Goal: Information Seeking & Learning: Understand process/instructions

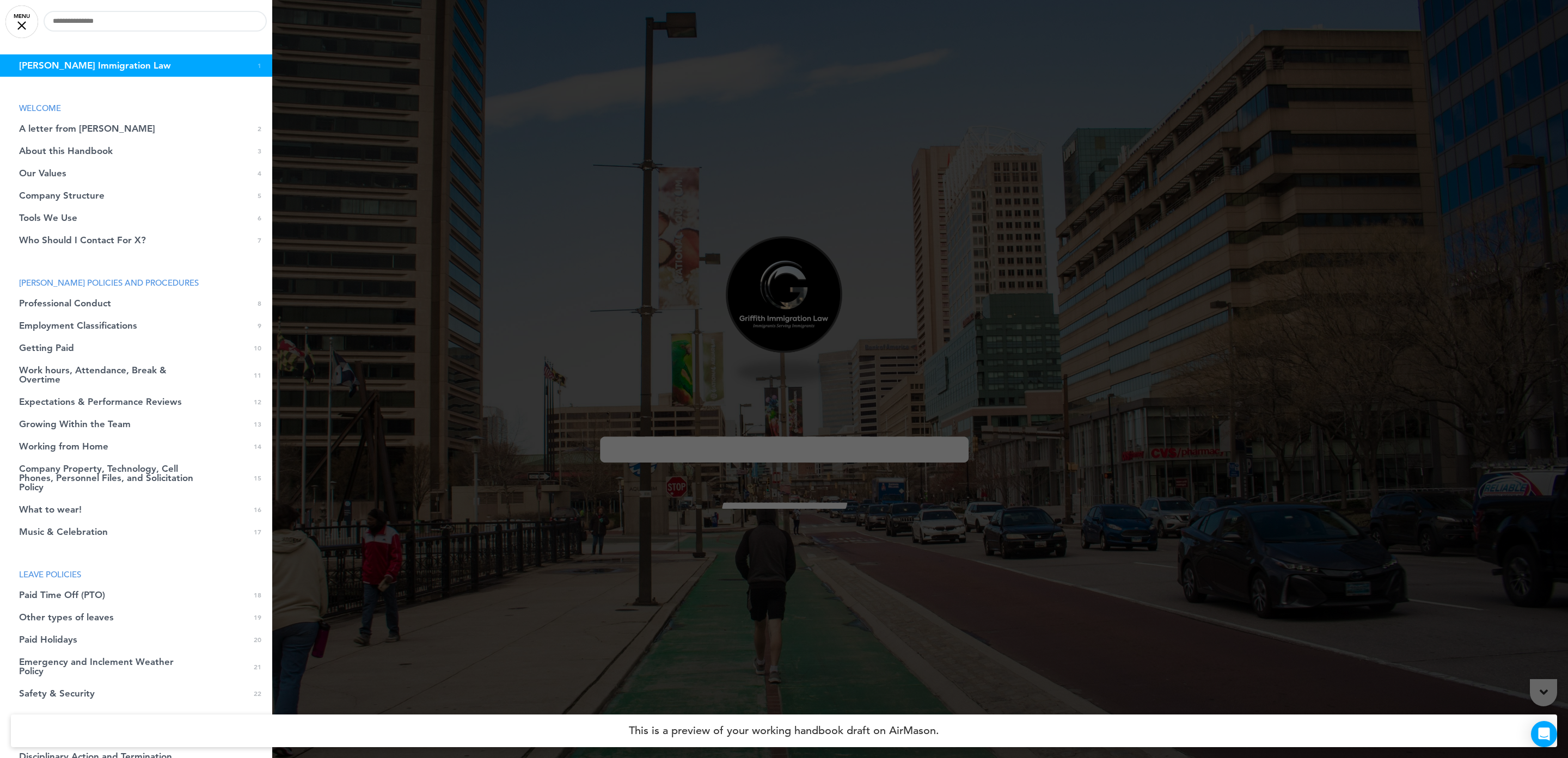
click at [1186, 357] on div at bounding box center [784, 379] width 1568 height 758
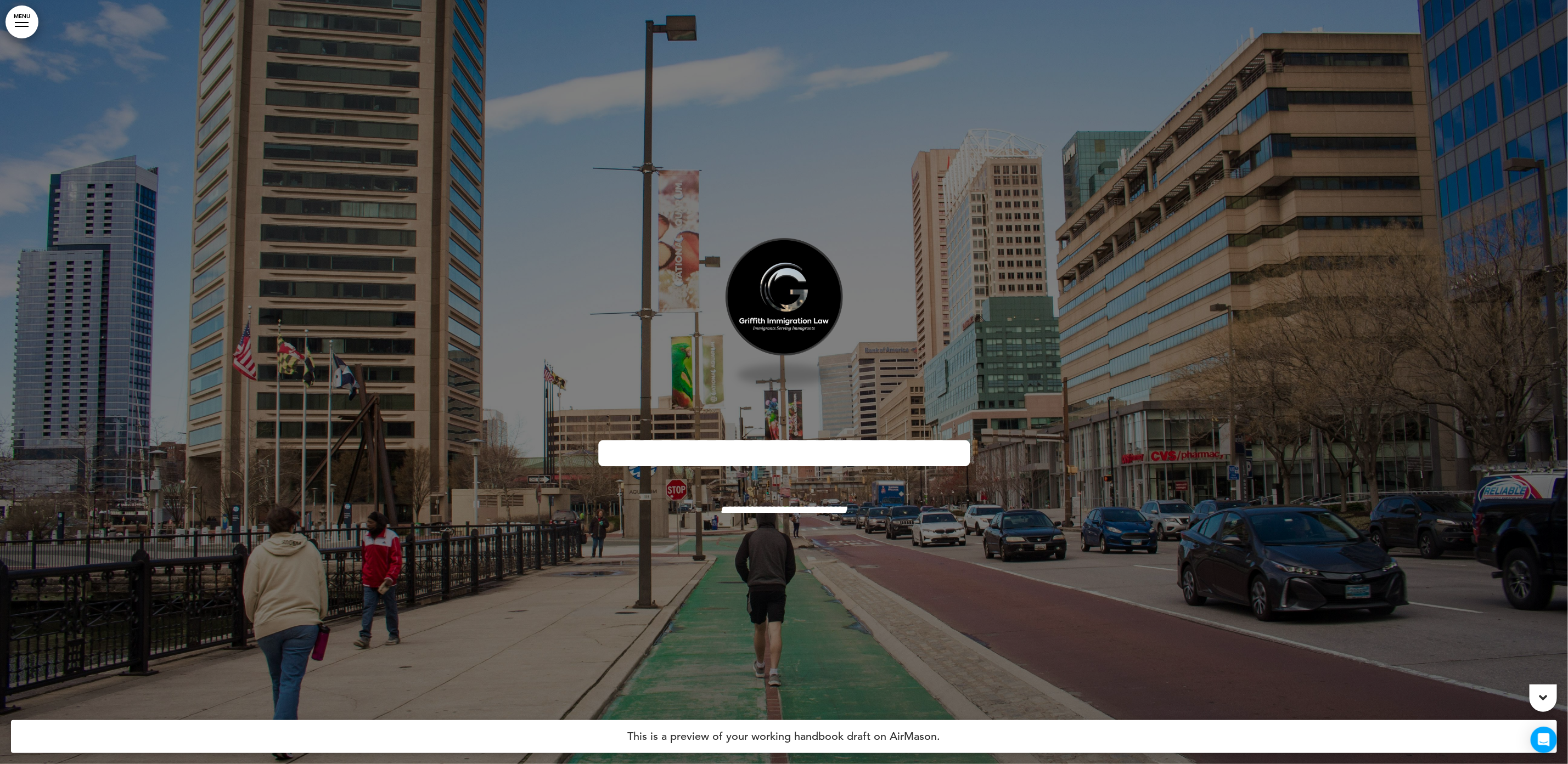
click at [177, 285] on div at bounding box center [784, 382] width 1568 height 764
click at [299, 290] on div at bounding box center [784, 382] width 1568 height 764
click at [25, 23] on link "MENU" at bounding box center [22, 22] width 33 height 33
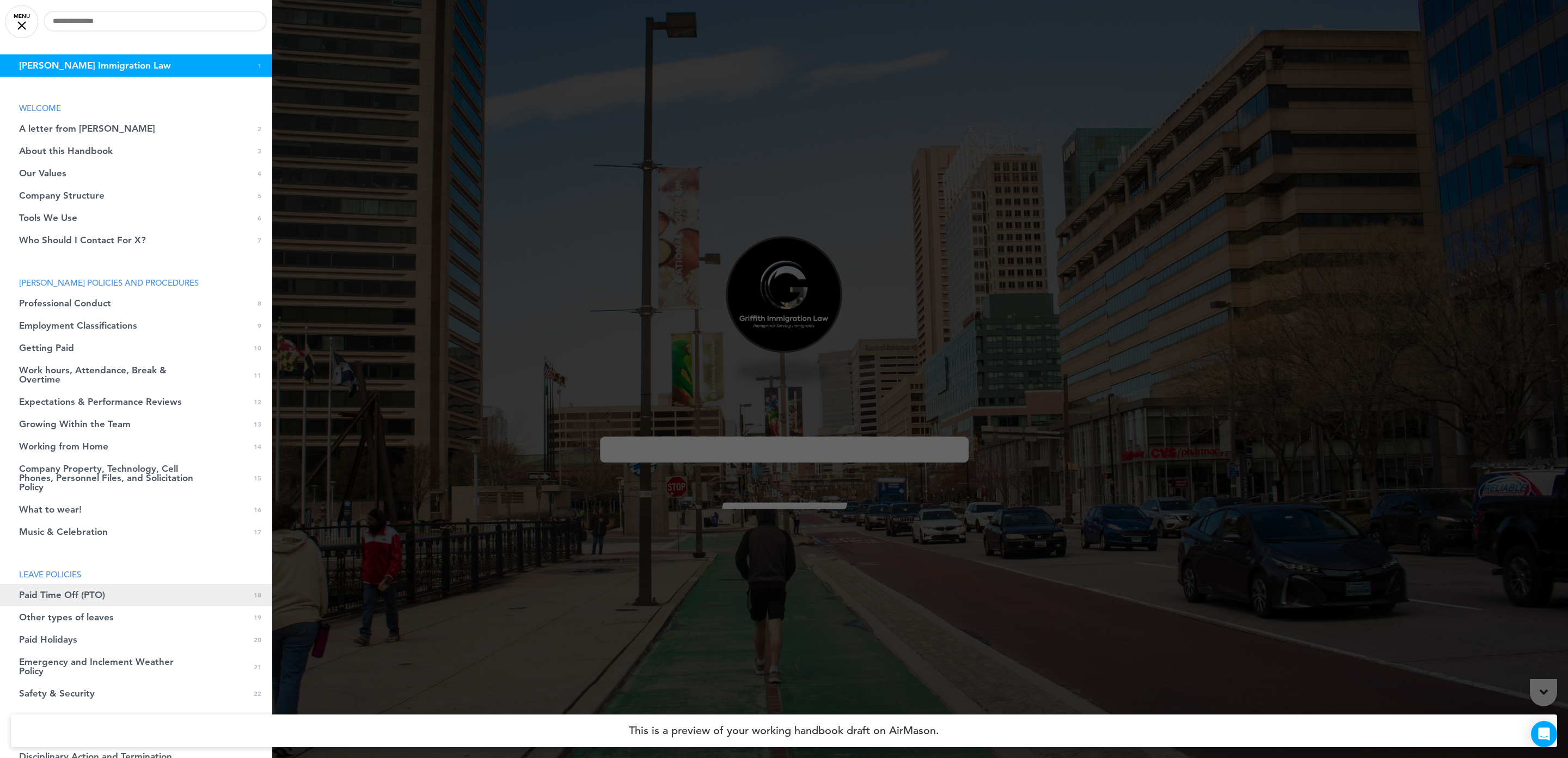
click at [133, 593] on link "Paid Time Off (PTO) 0 18" at bounding box center [136, 595] width 272 height 22
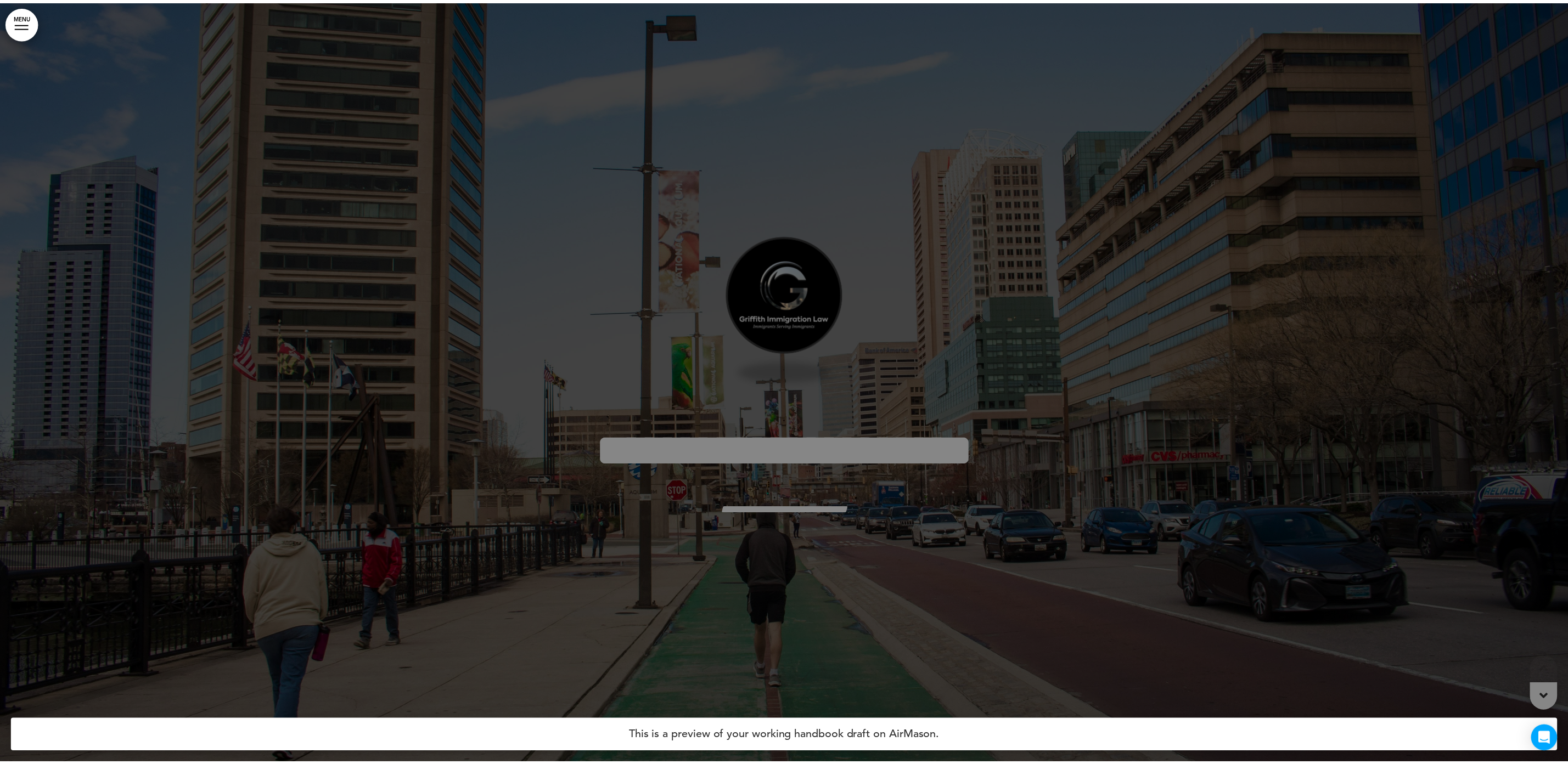
scroll to position [16983, 0]
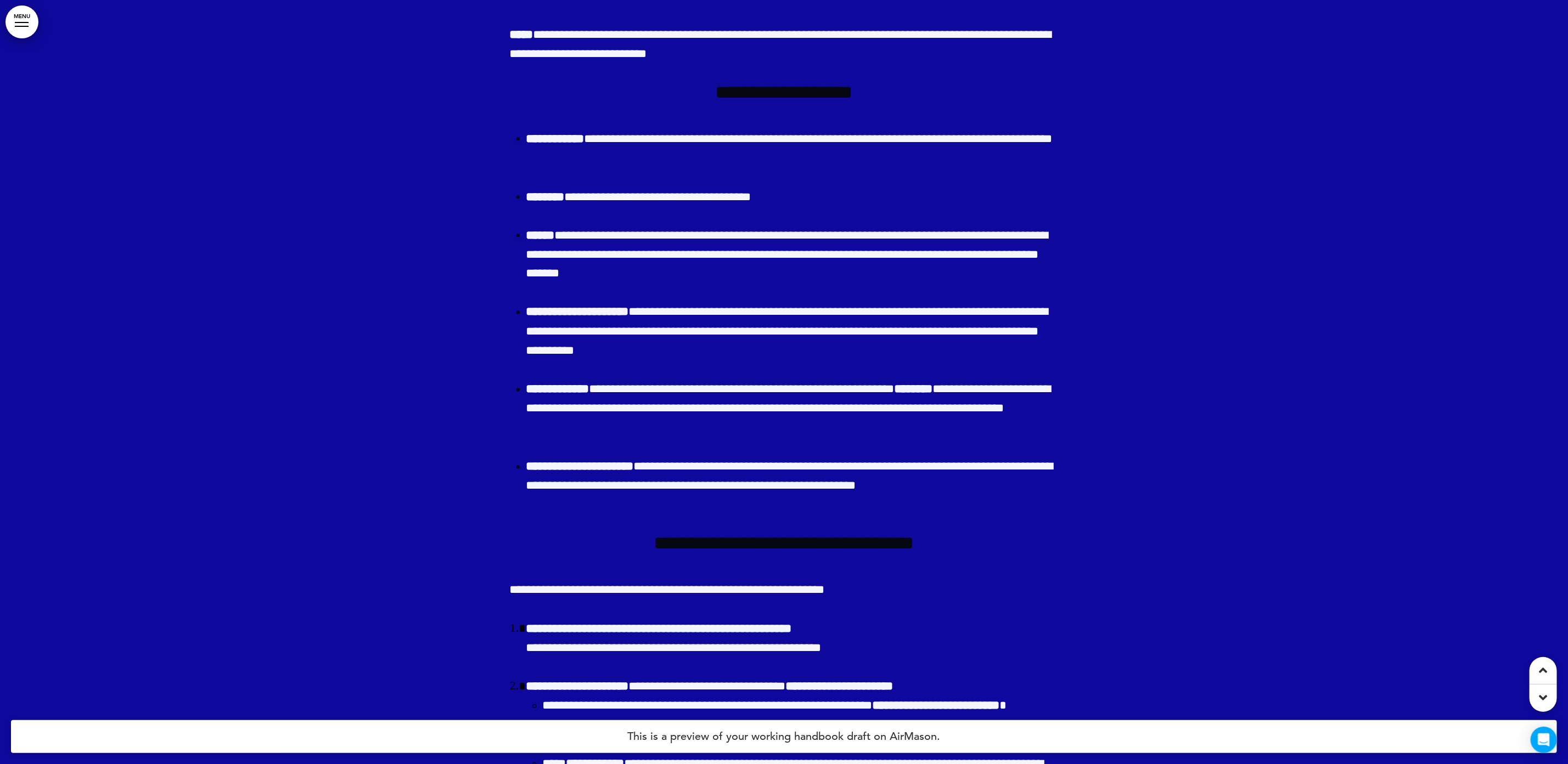
drag, startPoint x: 536, startPoint y: 293, endPoint x: 560, endPoint y: 287, distance: 24.7
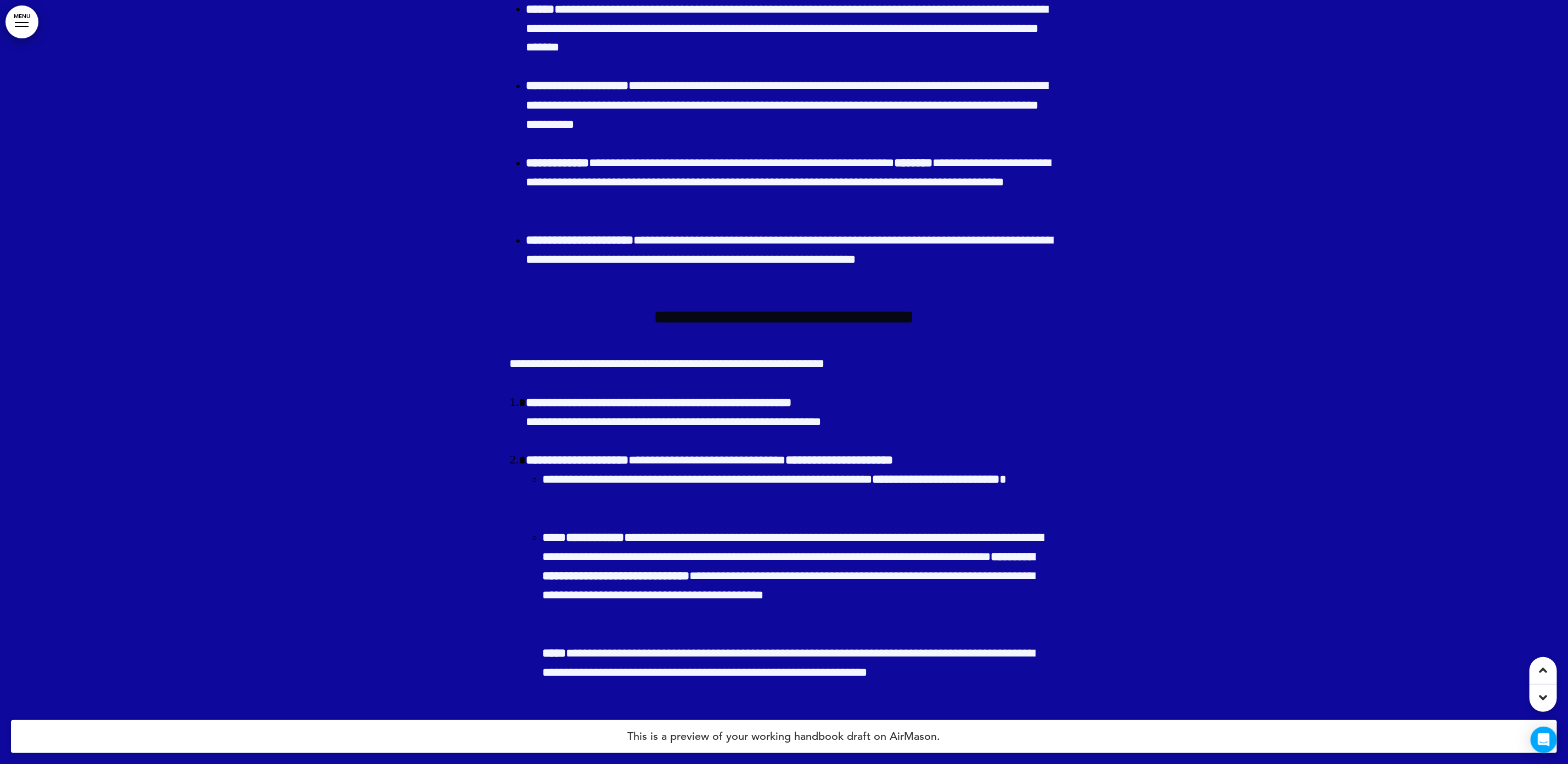
scroll to position [17230, 0]
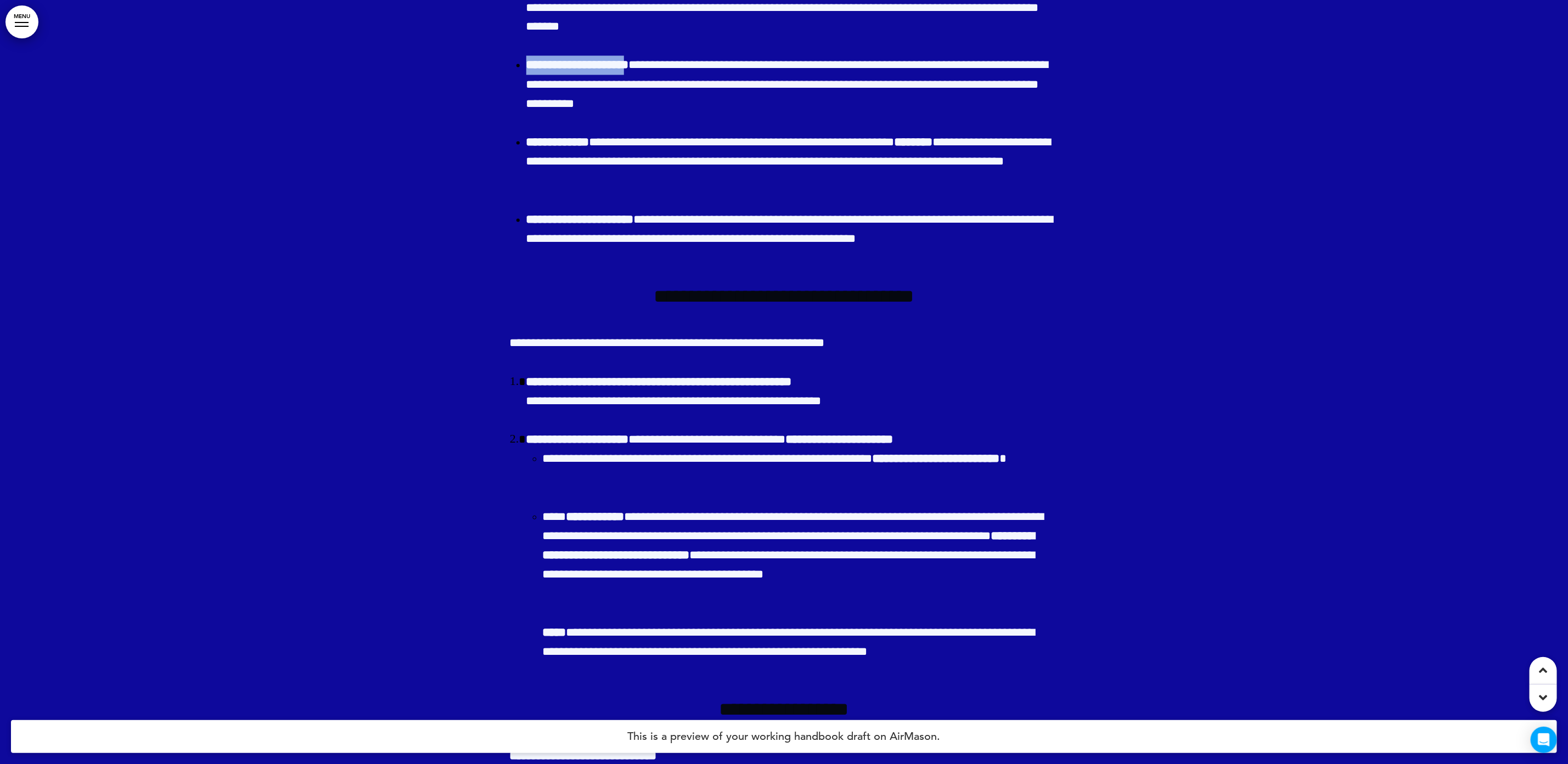
drag, startPoint x: 657, startPoint y: 416, endPoint x: 512, endPoint y: 419, distance: 145.0
click at [526, 114] on li "**********" at bounding box center [792, 85] width 532 height 58
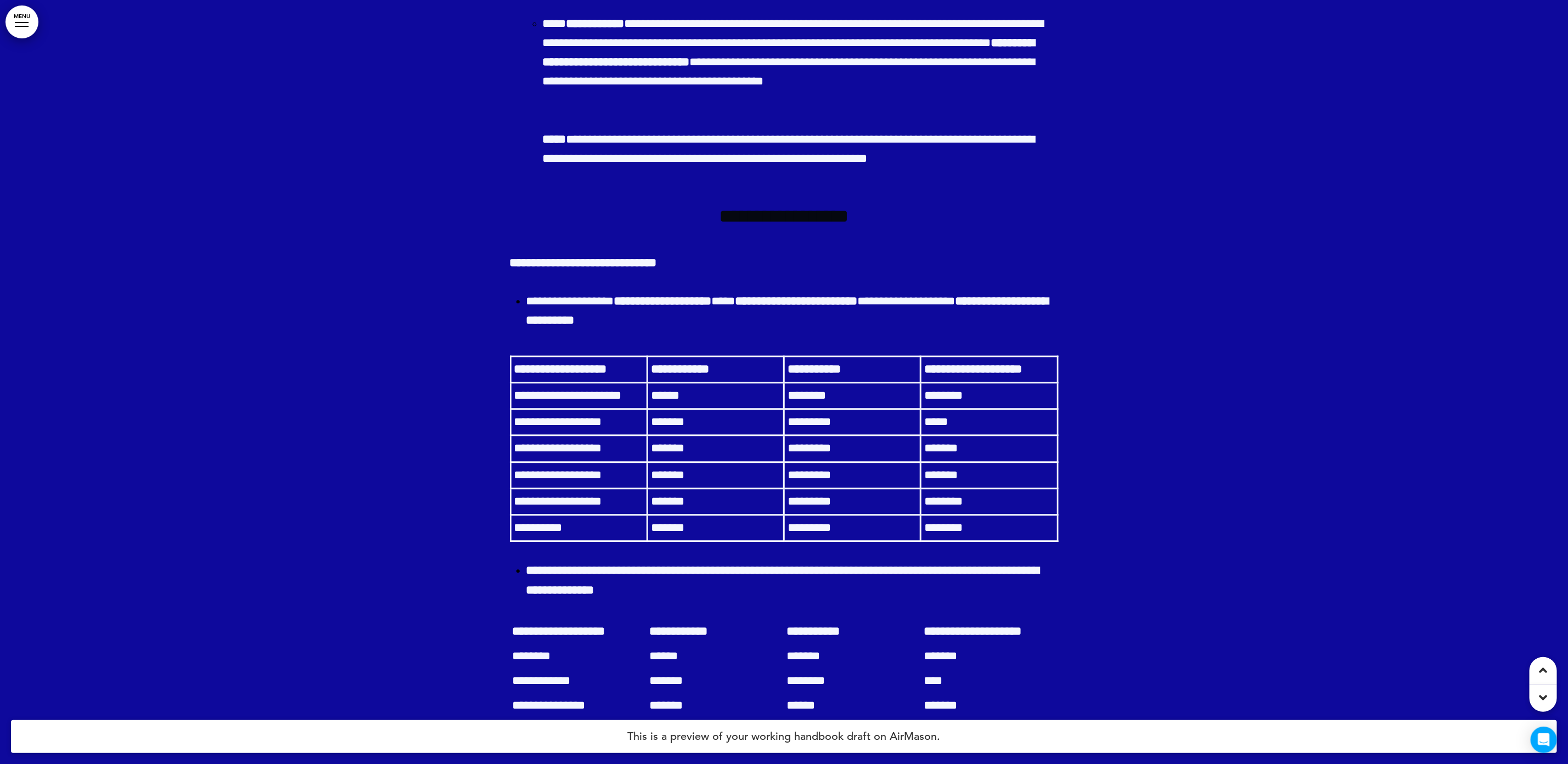
scroll to position [17971, 0]
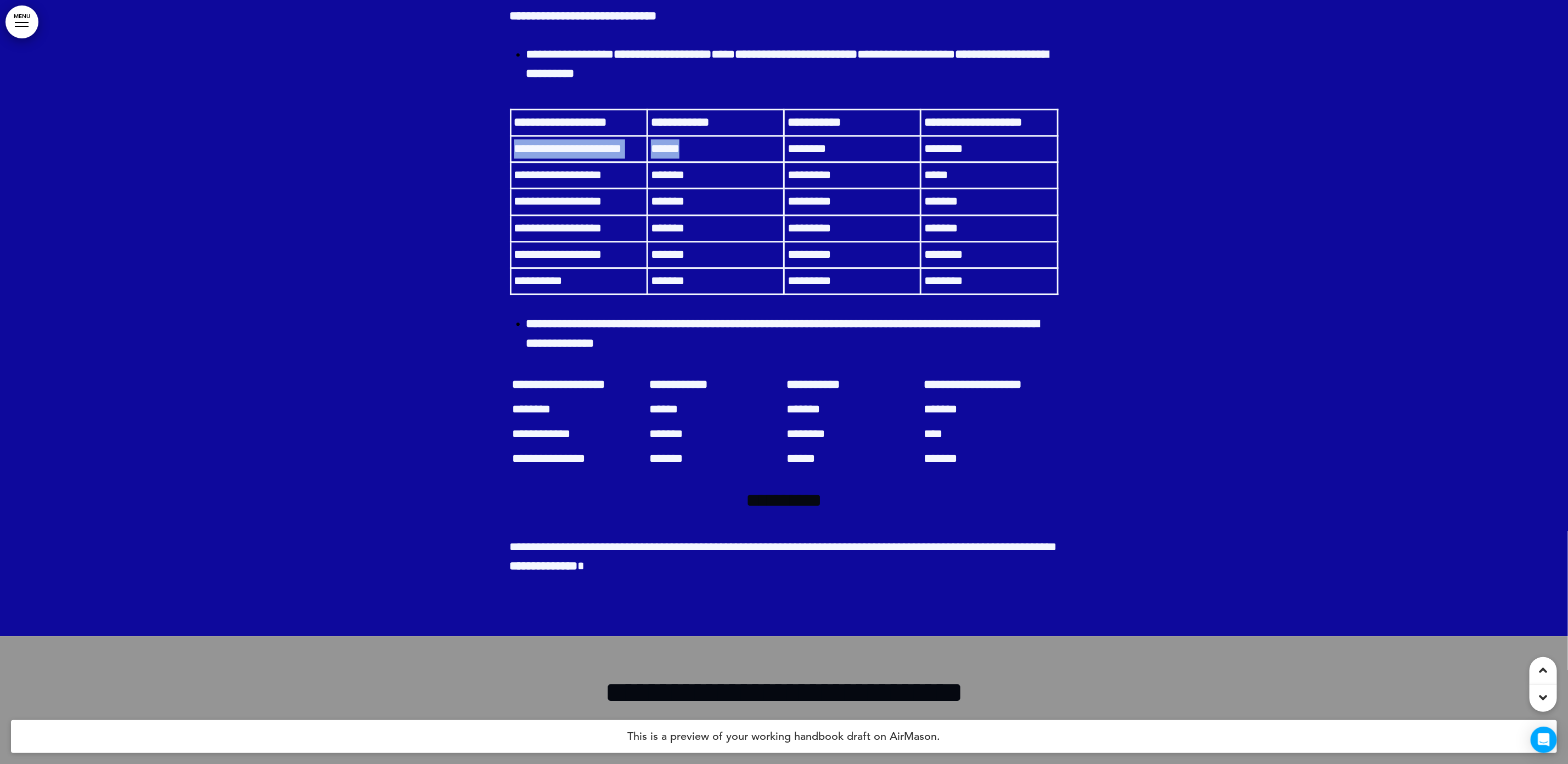
drag, startPoint x: 531, startPoint y: 499, endPoint x: 704, endPoint y: 502, distance: 173.0
click at [704, 162] on tr "**********" at bounding box center [784, 149] width 547 height 26
drag, startPoint x: 704, startPoint y: 502, endPoint x: 862, endPoint y: 499, distance: 158.0
click at [862, 162] on td "********" at bounding box center [852, 149] width 136 height 26
drag, startPoint x: 862, startPoint y: 499, endPoint x: 920, endPoint y: 504, distance: 58.2
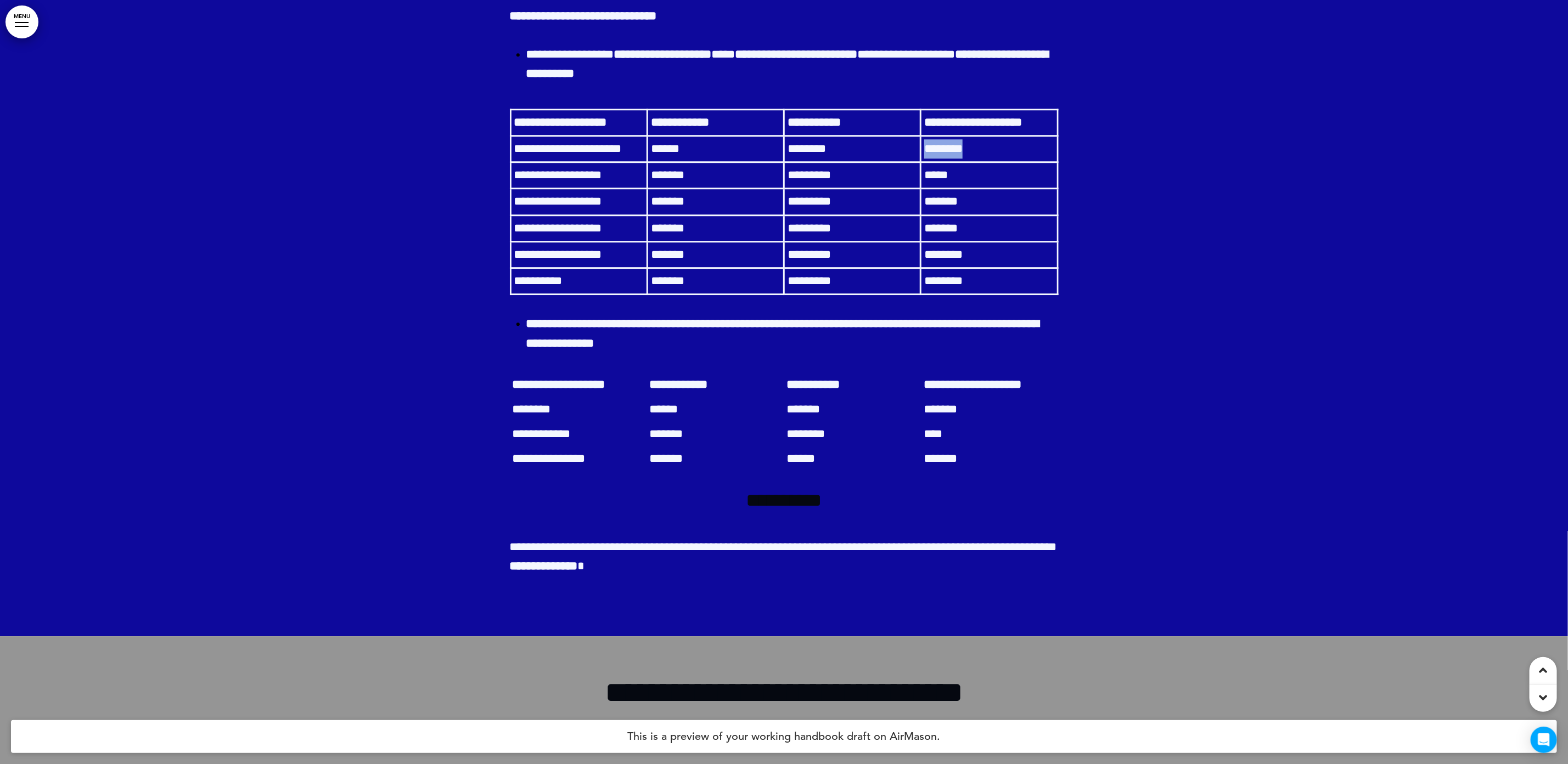
click at [921, 162] on td "********" at bounding box center [989, 149] width 136 height 26
drag, startPoint x: 920, startPoint y: 504, endPoint x: 1070, endPoint y: 479, distance: 152.1
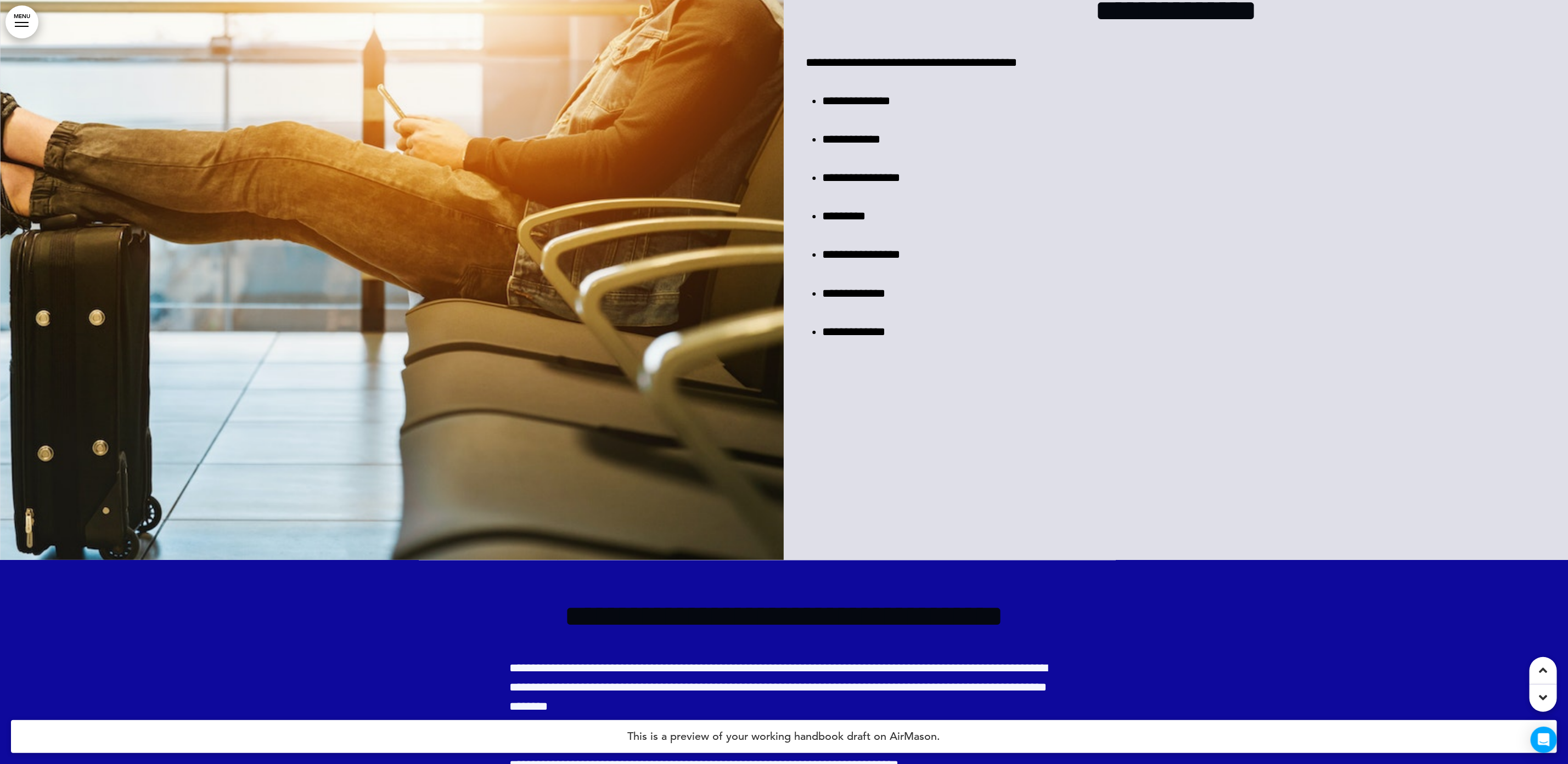
scroll to position [20193, 0]
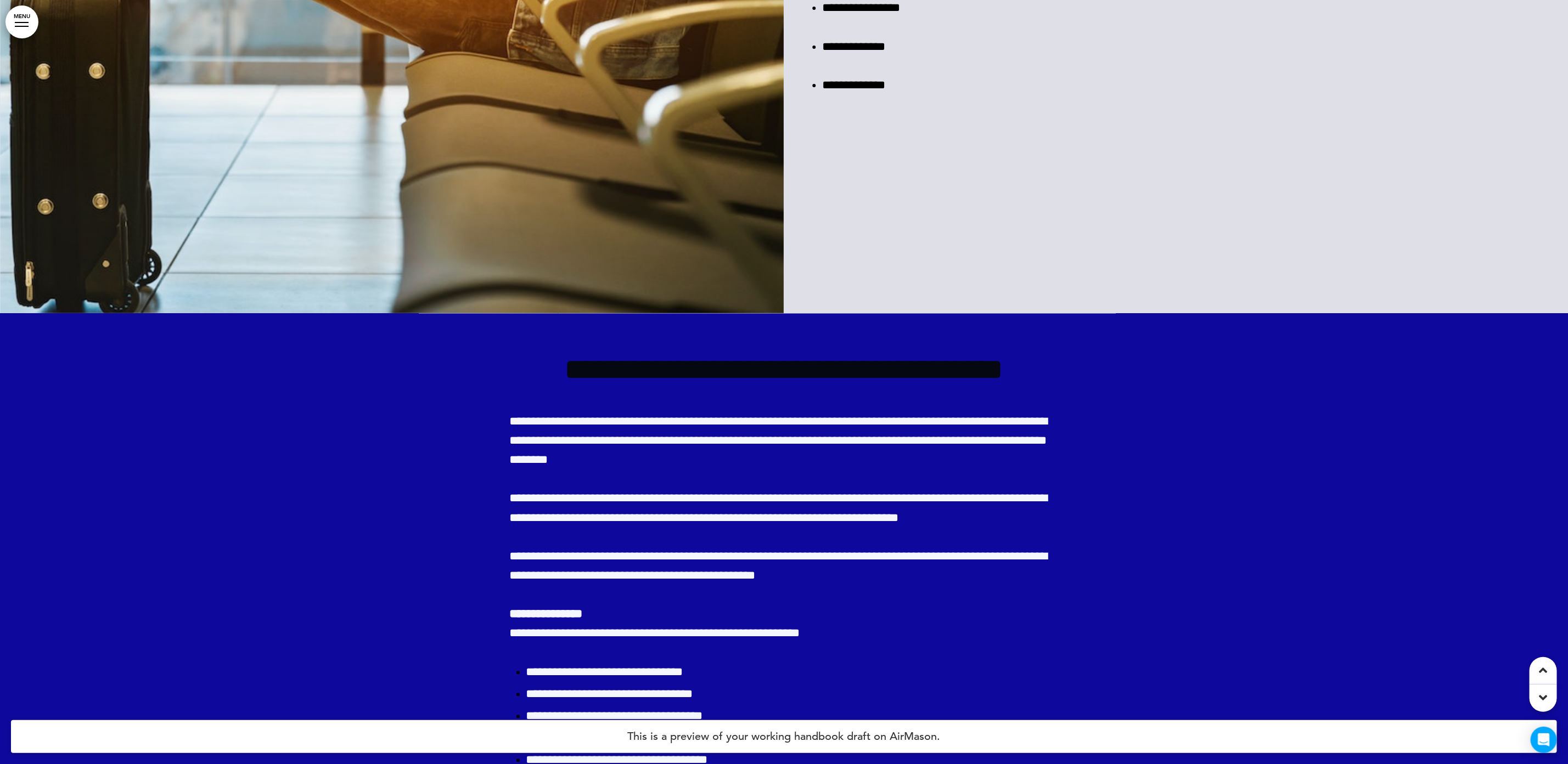
drag, startPoint x: 935, startPoint y: 324, endPoint x: 820, endPoint y: 325, distance: 115.0
drag, startPoint x: 820, startPoint y: 325, endPoint x: 843, endPoint y: 295, distance: 37.8
drag, startPoint x: 843, startPoint y: 295, endPoint x: 894, endPoint y: 319, distance: 56.4
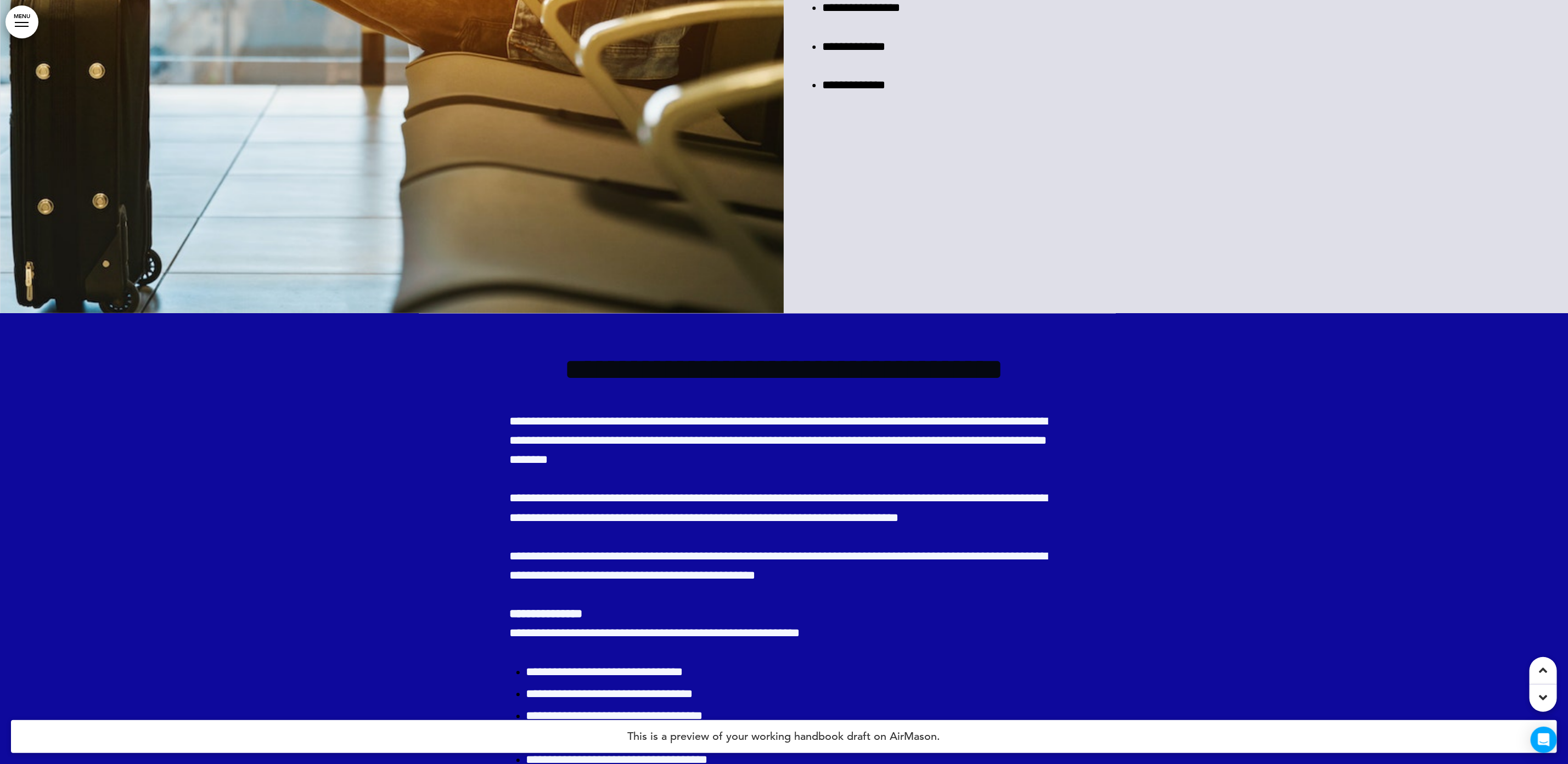
drag, startPoint x: 907, startPoint y: 342, endPoint x: 907, endPoint y: 336, distance: 6.0
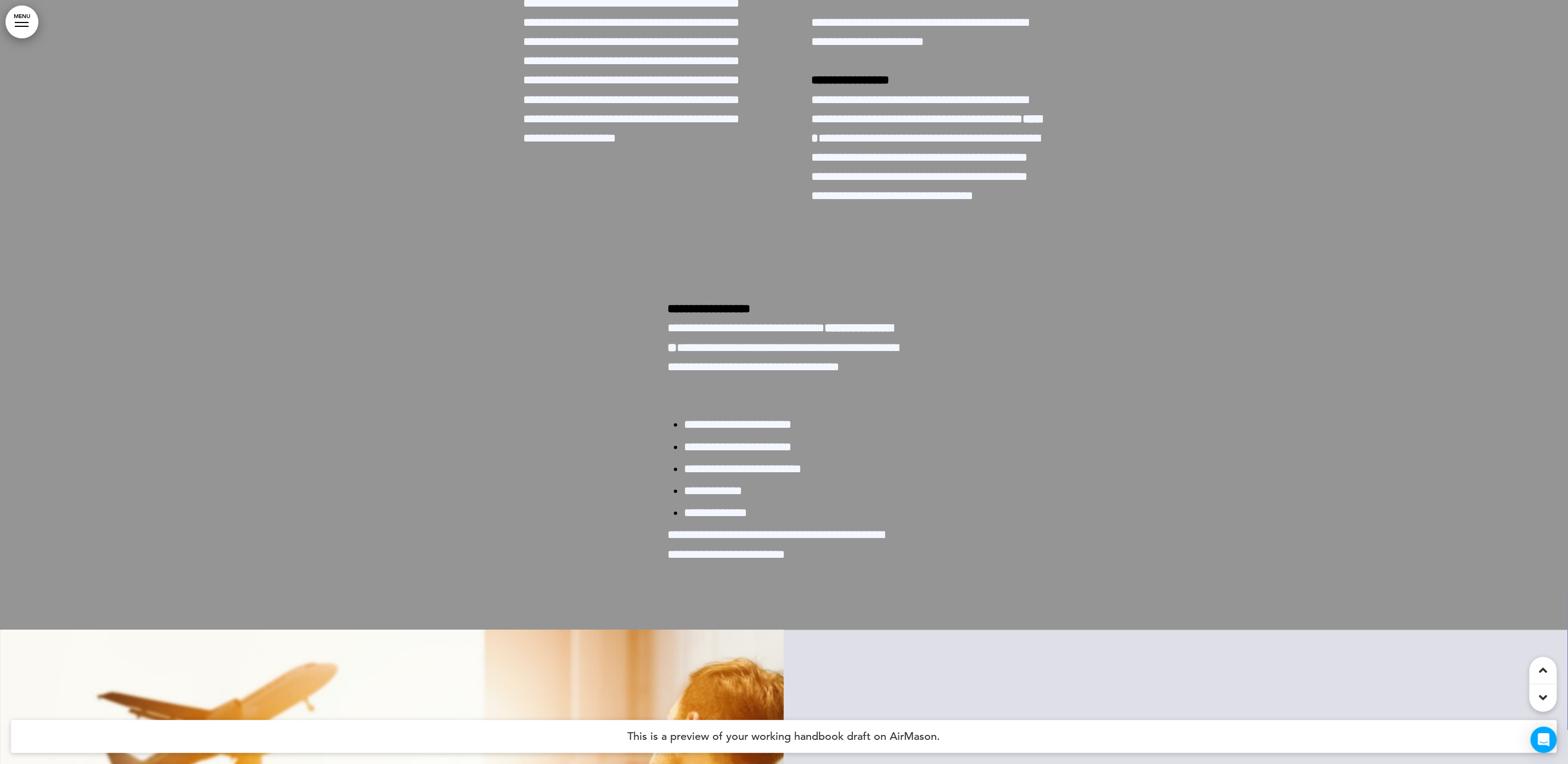
scroll to position [18959, 0]
